Goal: Find specific page/section: Find specific page/section

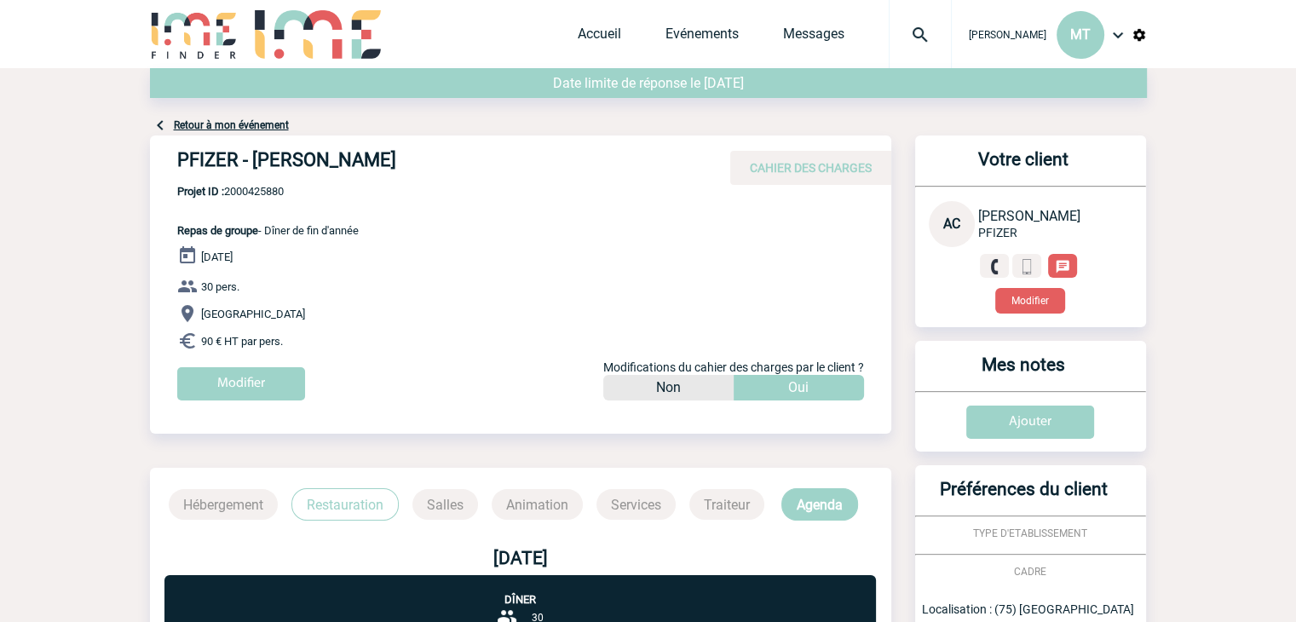
drag, startPoint x: 127, startPoint y: 114, endPoint x: 105, endPoint y: 138, distance: 32.5
click at [105, 138] on body "[PERSON_NAME] MT Accueil Evénements" at bounding box center [648, 490] width 1296 height 980
drag, startPoint x: 147, startPoint y: 111, endPoint x: 152, endPoint y: 69, distance: 42.1
drag, startPoint x: 150, startPoint y: 69, endPoint x: 127, endPoint y: 88, distance: 29.7
click at [127, 88] on body "[PERSON_NAME] MT Accueil Evénements" at bounding box center [648, 490] width 1296 height 980
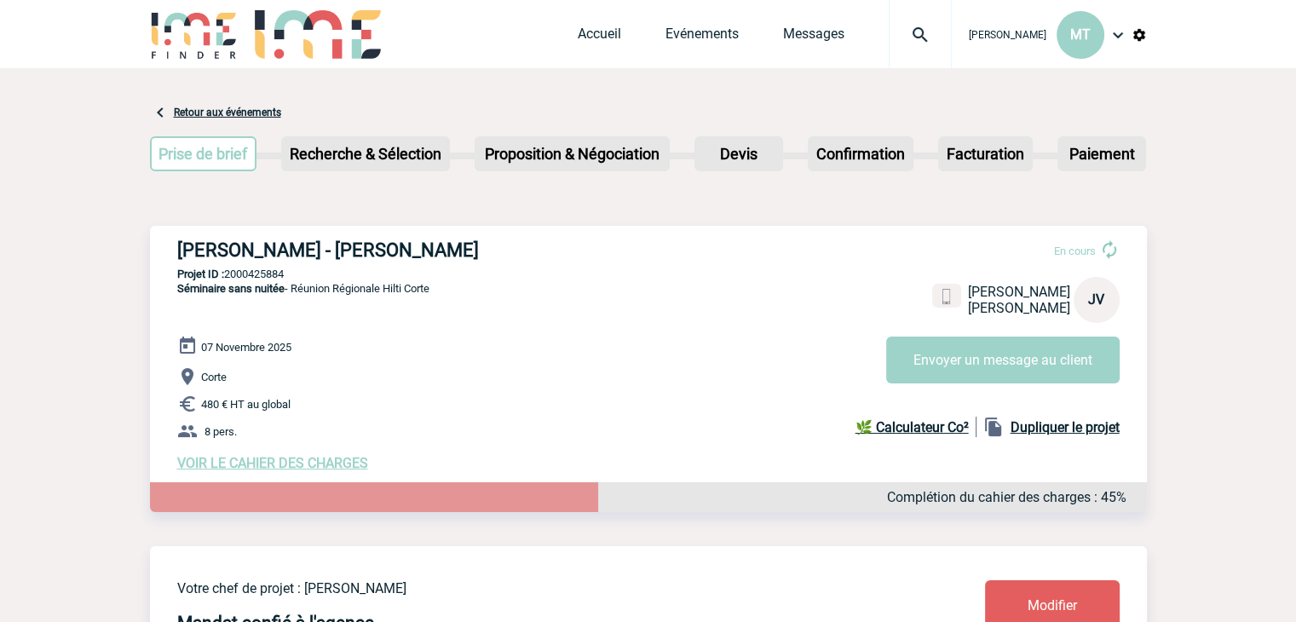
drag, startPoint x: 129, startPoint y: 100, endPoint x: 118, endPoint y: 97, distance: 10.5
drag, startPoint x: 140, startPoint y: 90, endPoint x: 126, endPoint y: 103, distance: 18.7
drag, startPoint x: 150, startPoint y: 98, endPoint x: 130, endPoint y: 107, distance: 21.7
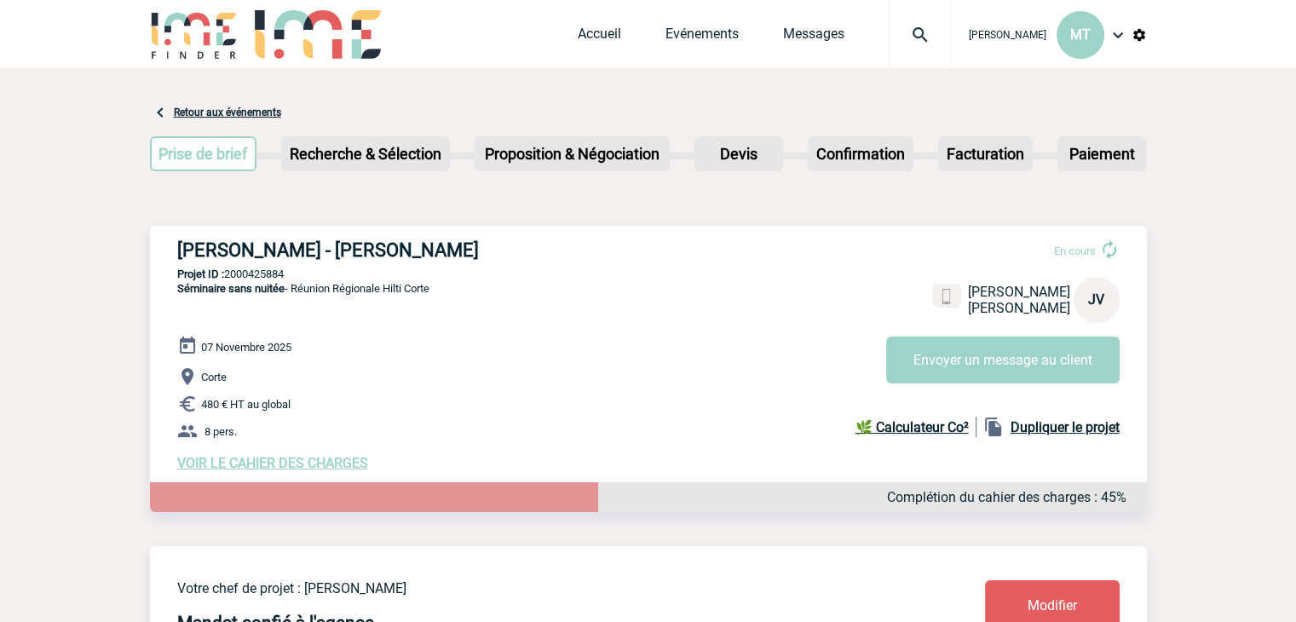
drag, startPoint x: 1153, startPoint y: 130, endPoint x: 1176, endPoint y: 118, distance: 26.3
